Goal: Information Seeking & Learning: Learn about a topic

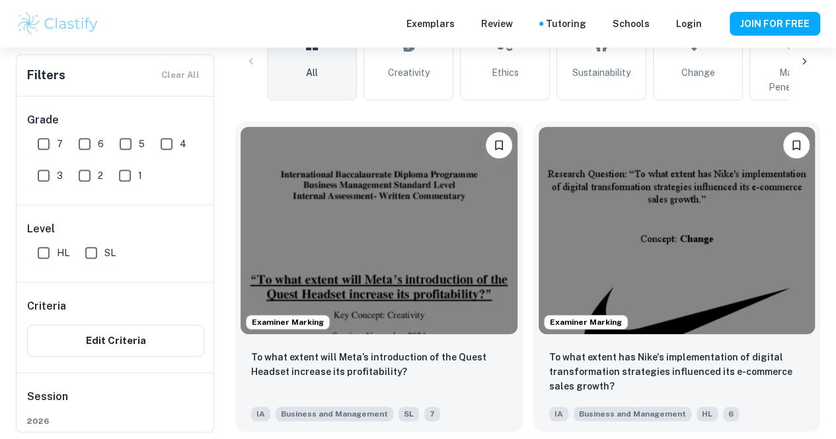
scroll to position [346, 0]
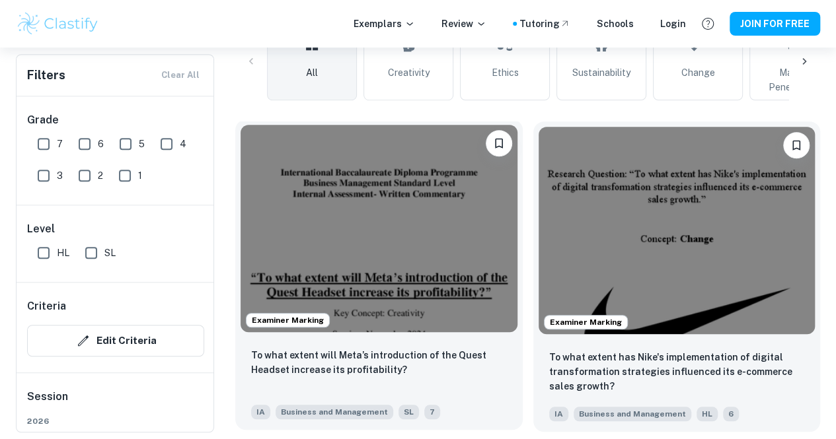
click at [312, 196] on img at bounding box center [378, 228] width 277 height 207
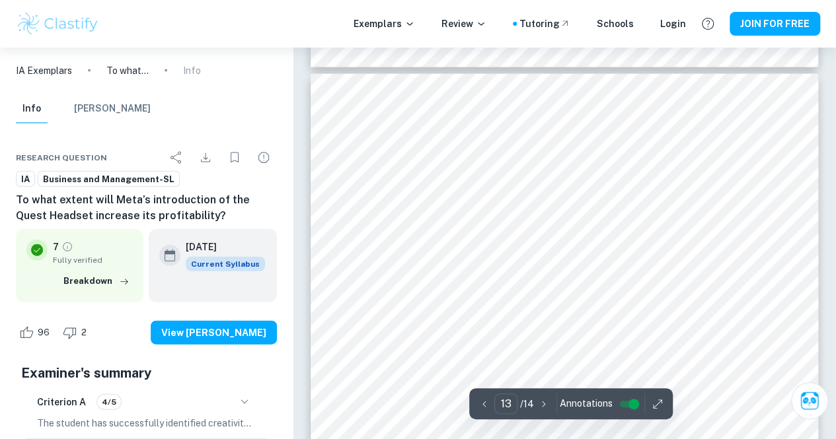
scroll to position [9018, 0]
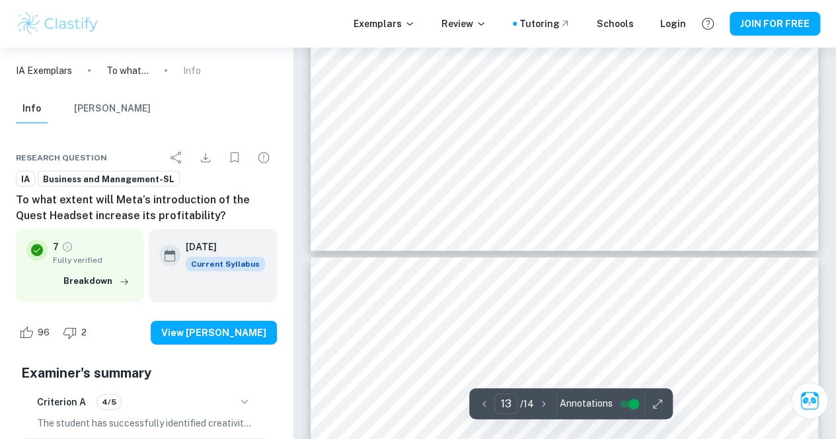
type input "14"
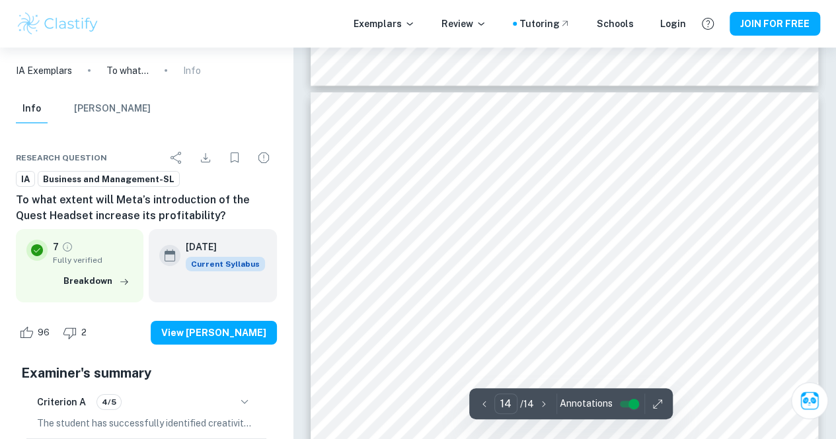
scroll to position [9577, 0]
